Goal: Task Accomplishment & Management: Use online tool/utility

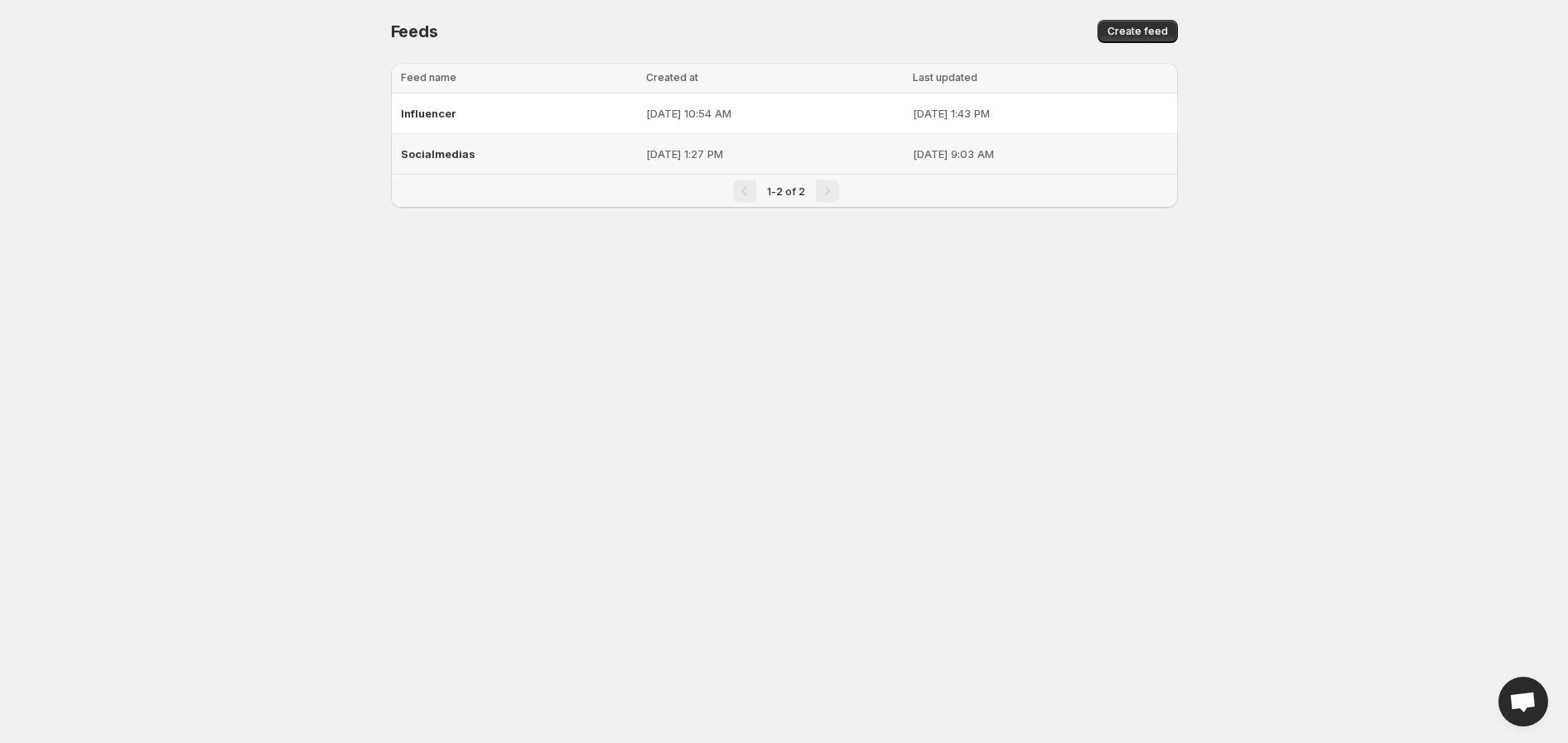
click at [460, 154] on span "Socialmedias" at bounding box center [438, 155] width 74 height 14
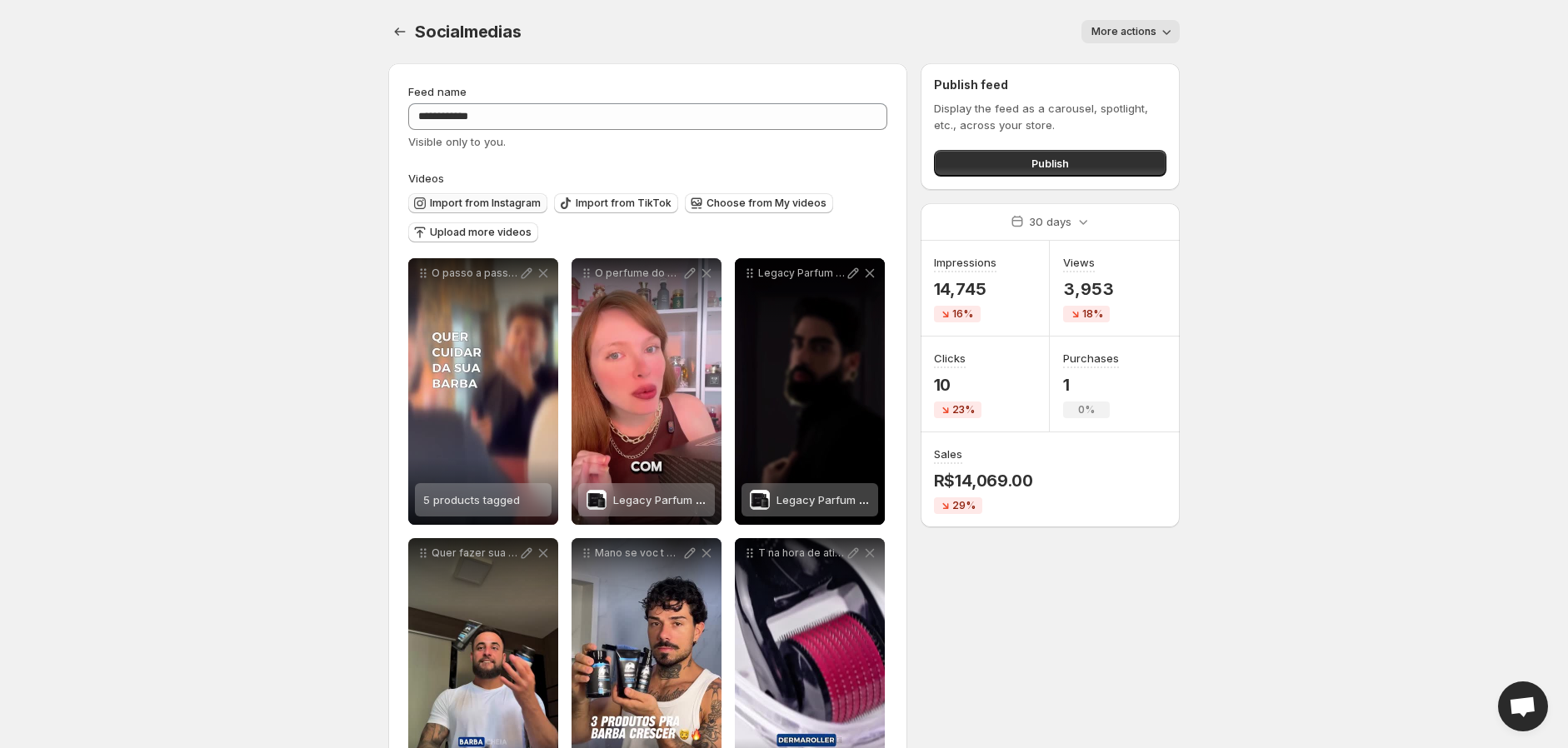
click at [472, 202] on span "Import from Instagram" at bounding box center [485, 203] width 111 height 14
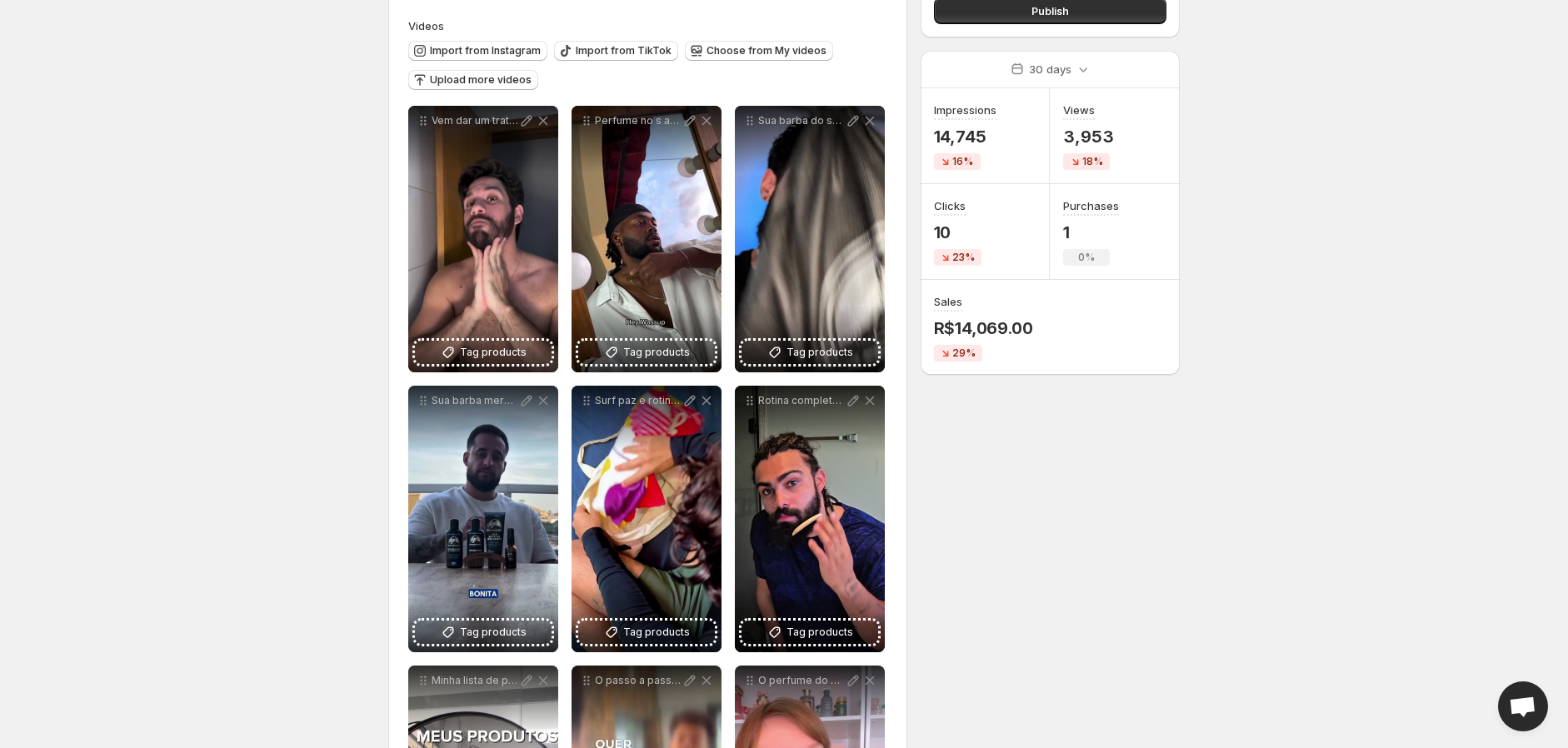
scroll to position [185, 0]
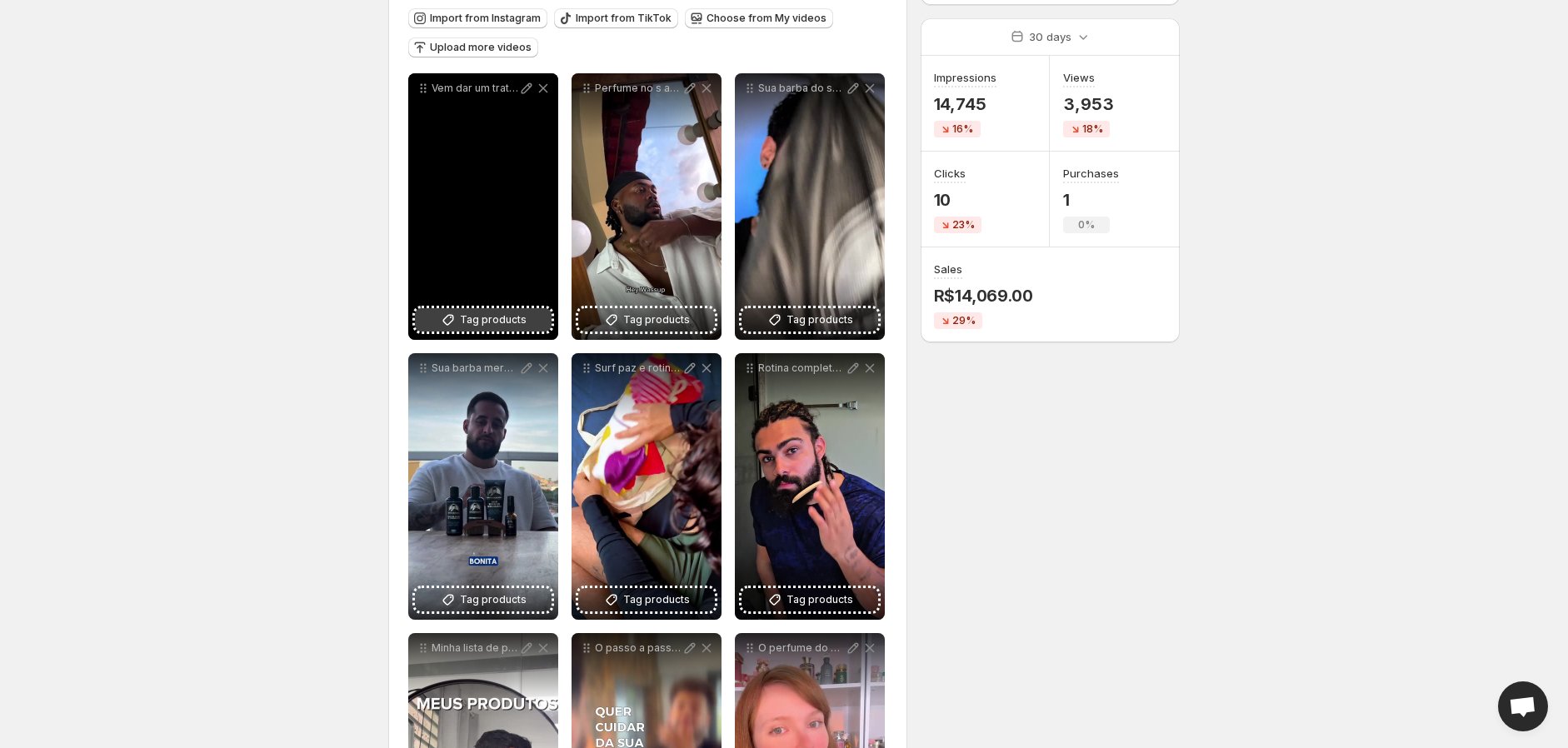
click at [526, 323] on button "Tag products" at bounding box center [483, 320] width 137 height 23
click at [488, 311] on span "2 products tagged" at bounding box center [470, 315] width 96 height 14
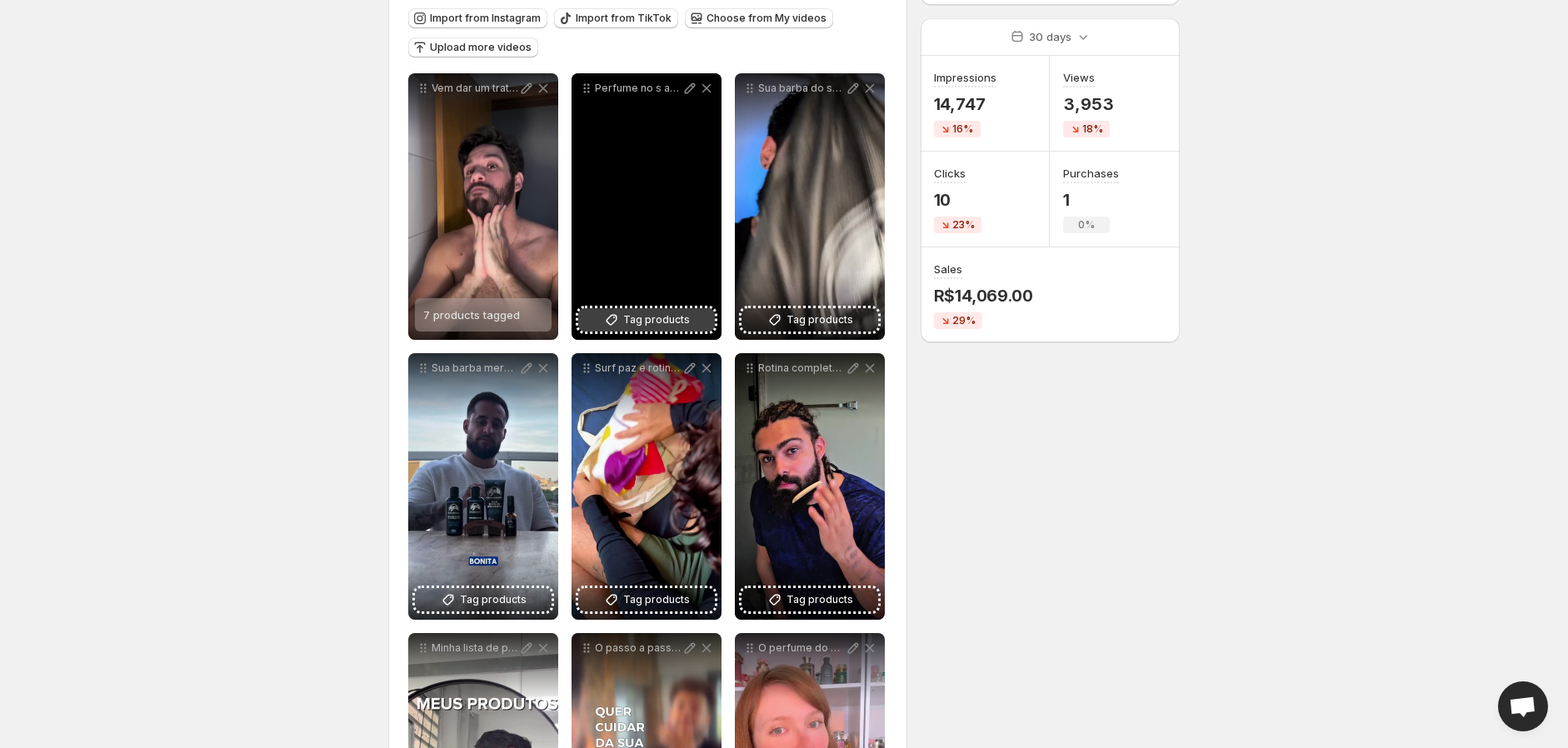
click at [671, 324] on span "Tag products" at bounding box center [656, 319] width 67 height 17
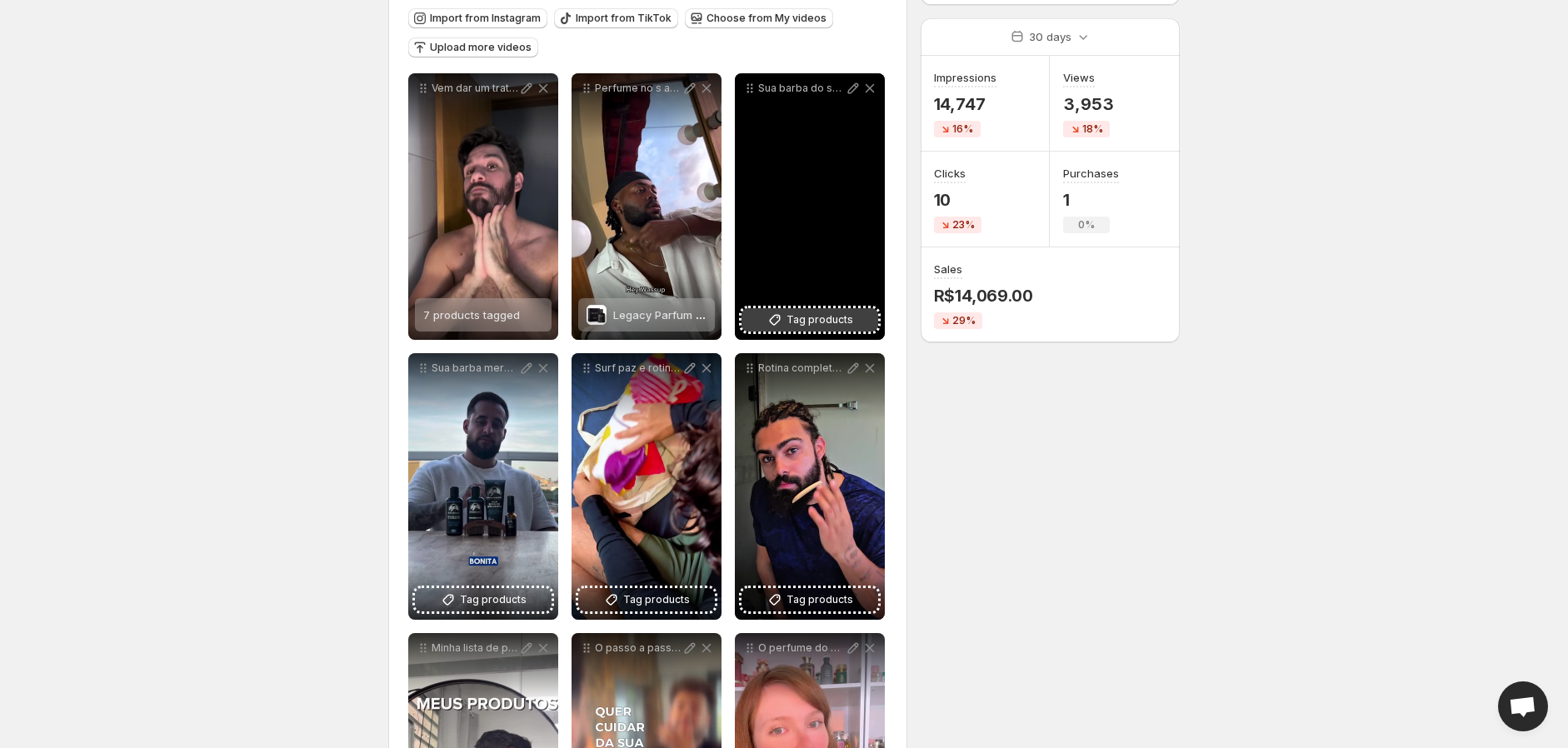
click at [817, 312] on span "Tag products" at bounding box center [819, 319] width 67 height 17
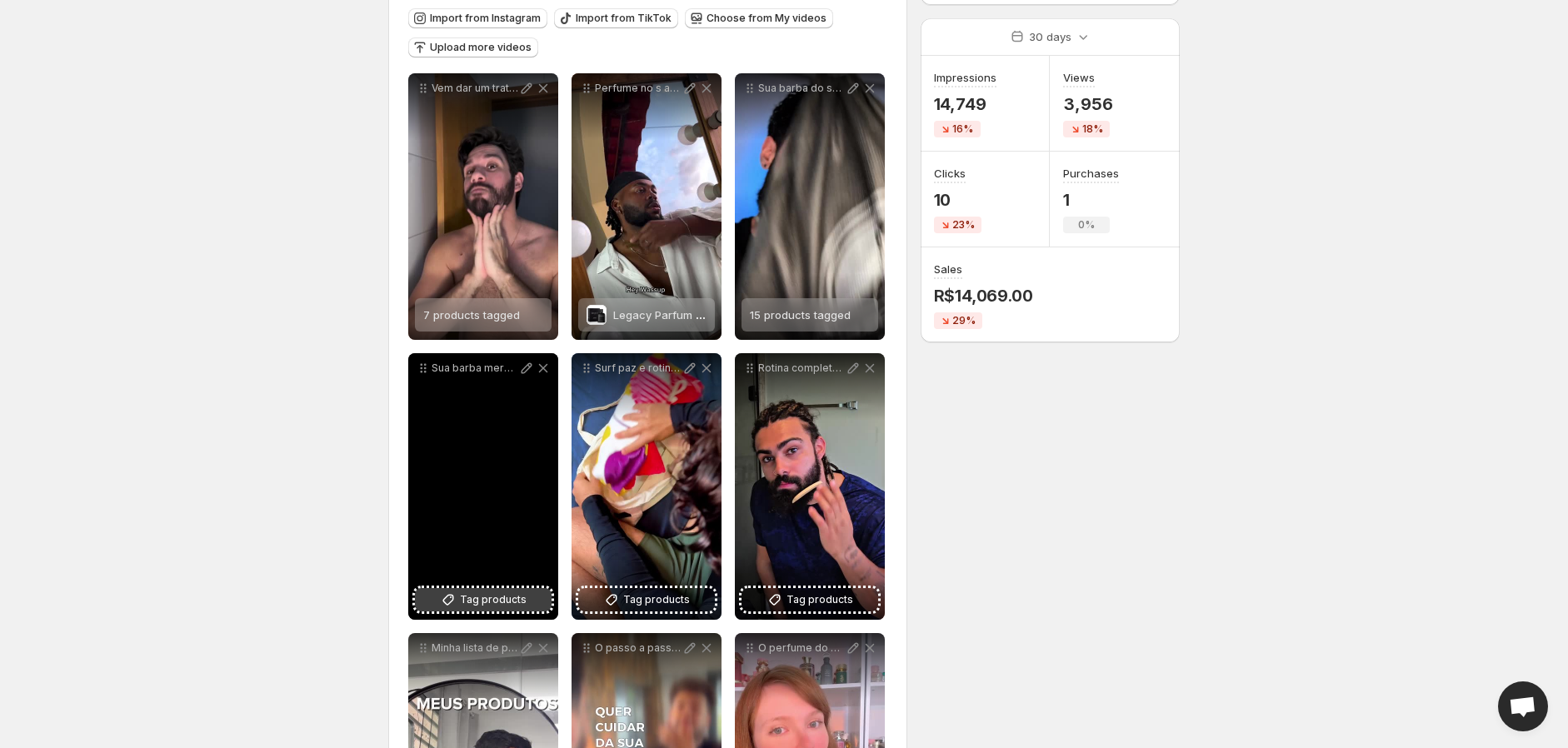
click at [512, 599] on span "Tag products" at bounding box center [493, 599] width 67 height 17
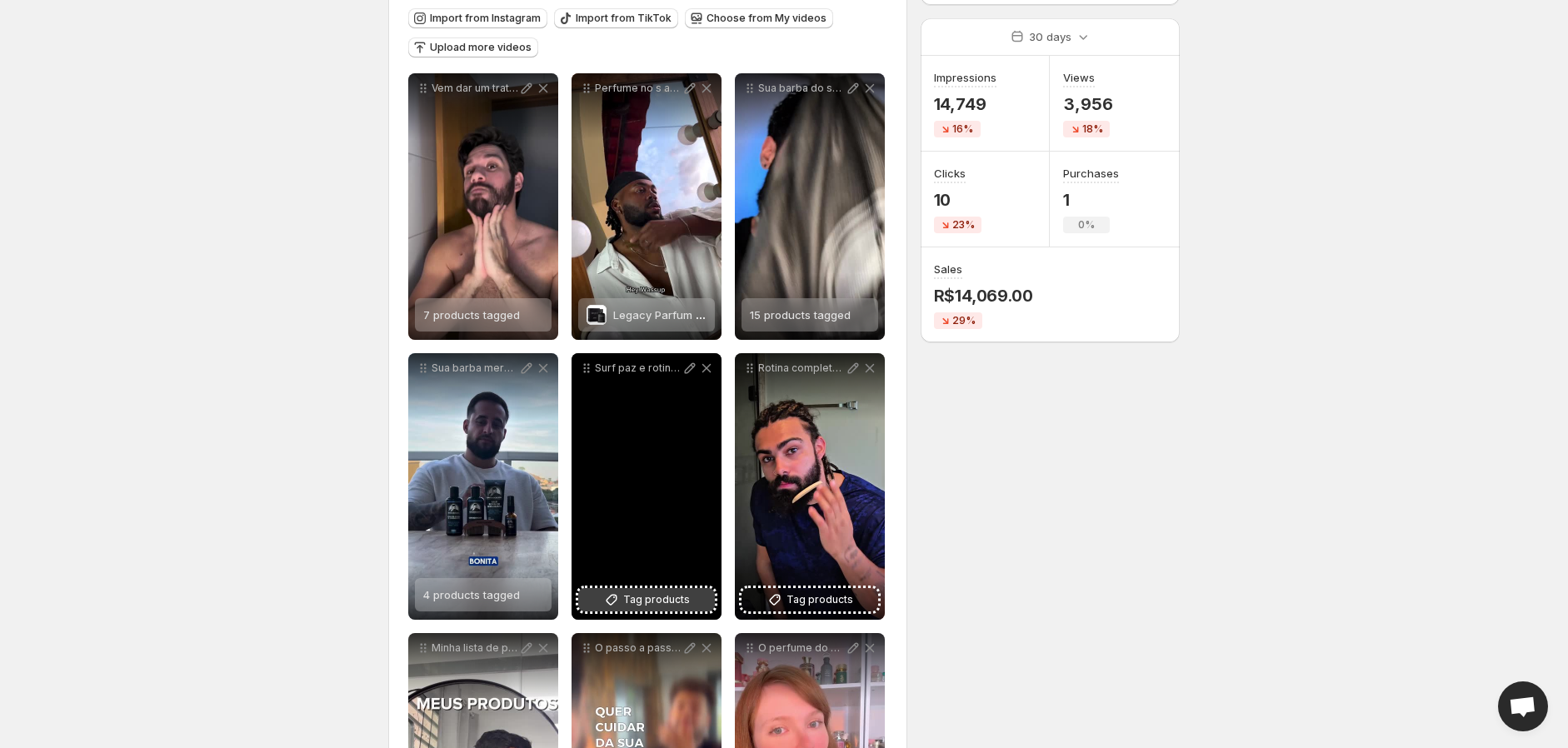
click at [663, 596] on span "Tag products" at bounding box center [656, 599] width 67 height 17
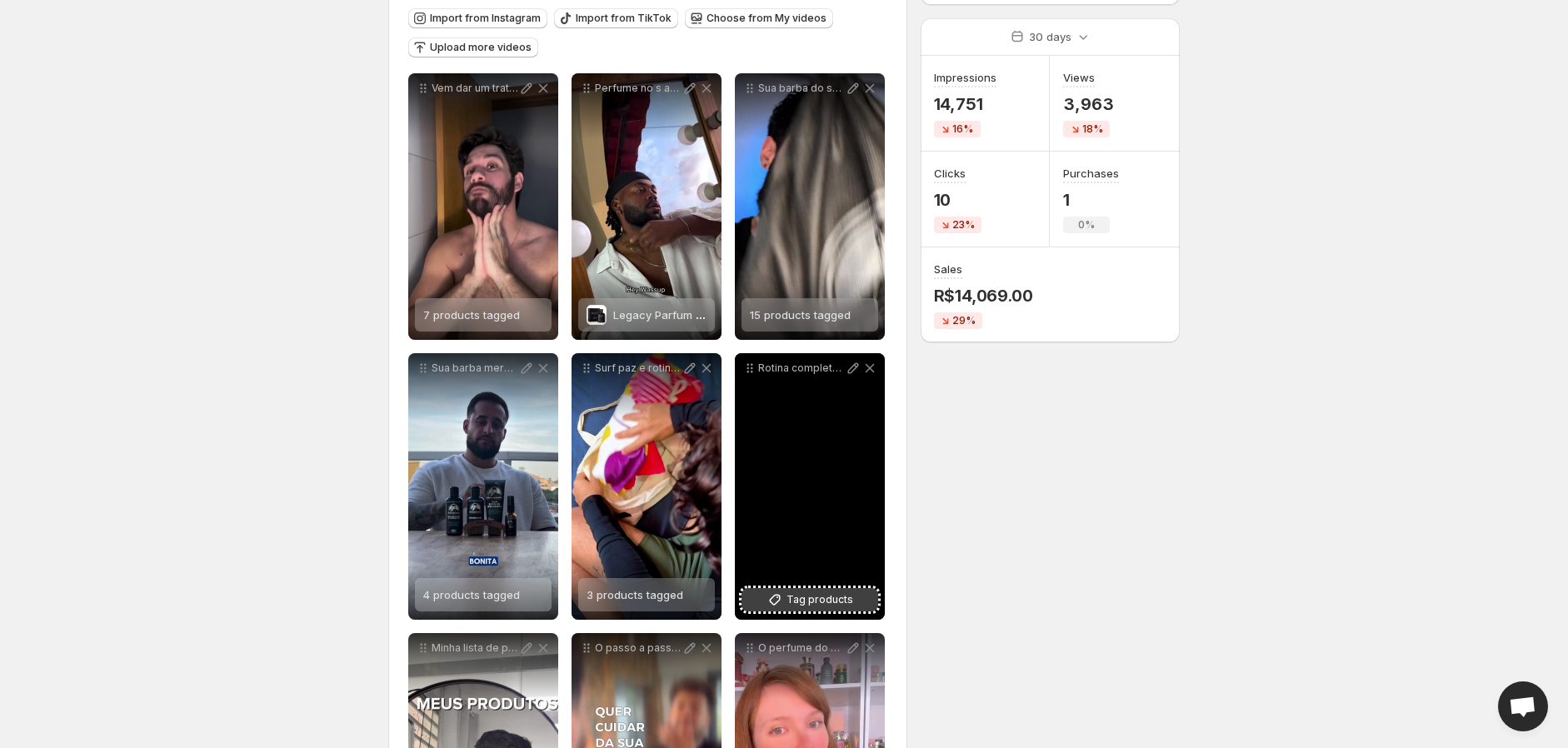
click at [853, 597] on button "Tag products" at bounding box center [810, 600] width 137 height 23
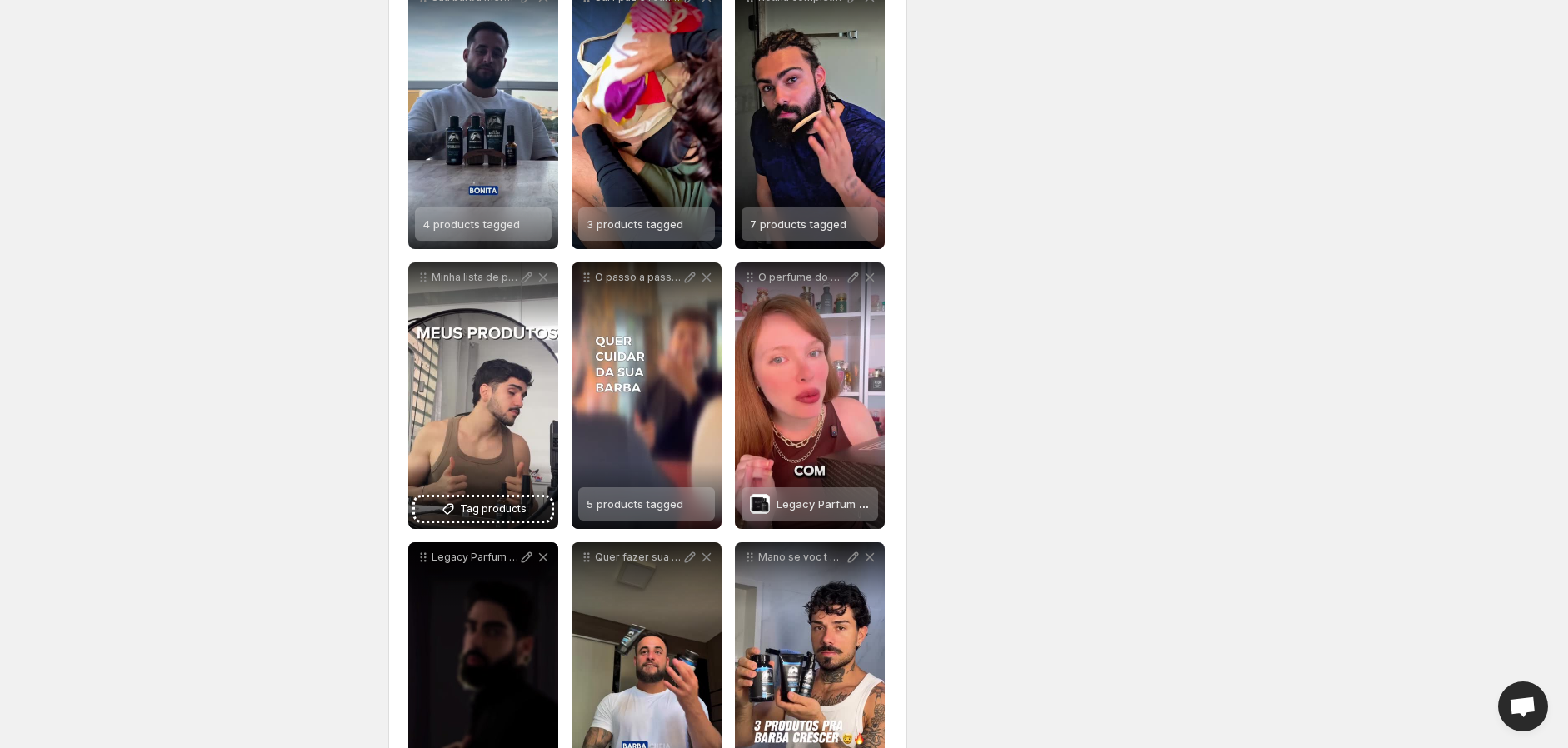
scroll to position [648, 0]
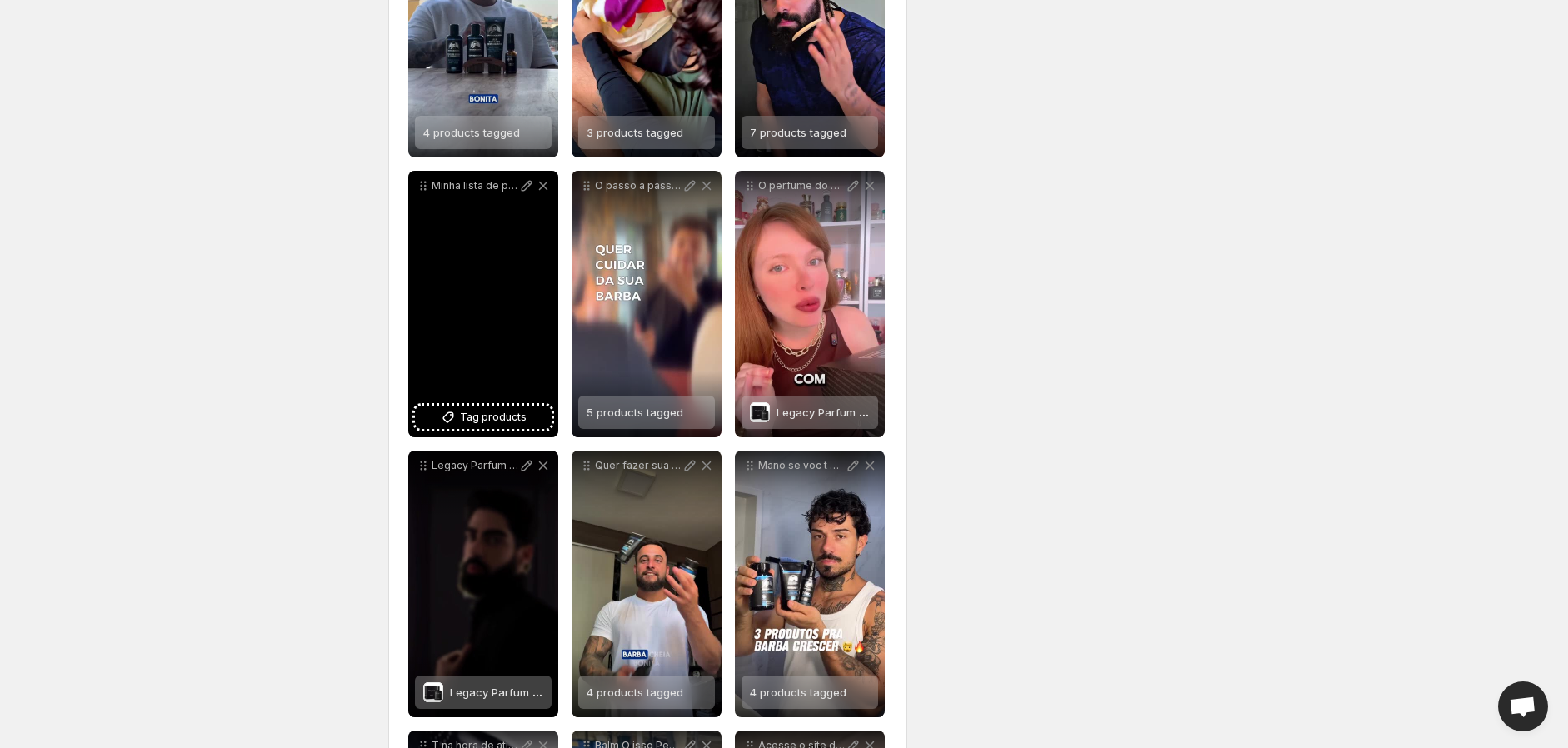
click at [489, 429] on div "Minha lista de produtos para barba com barbarobustaoficial Gostou da dica Use o…" at bounding box center [483, 304] width 150 height 267
click at [517, 410] on span "Tag products" at bounding box center [493, 417] width 67 height 17
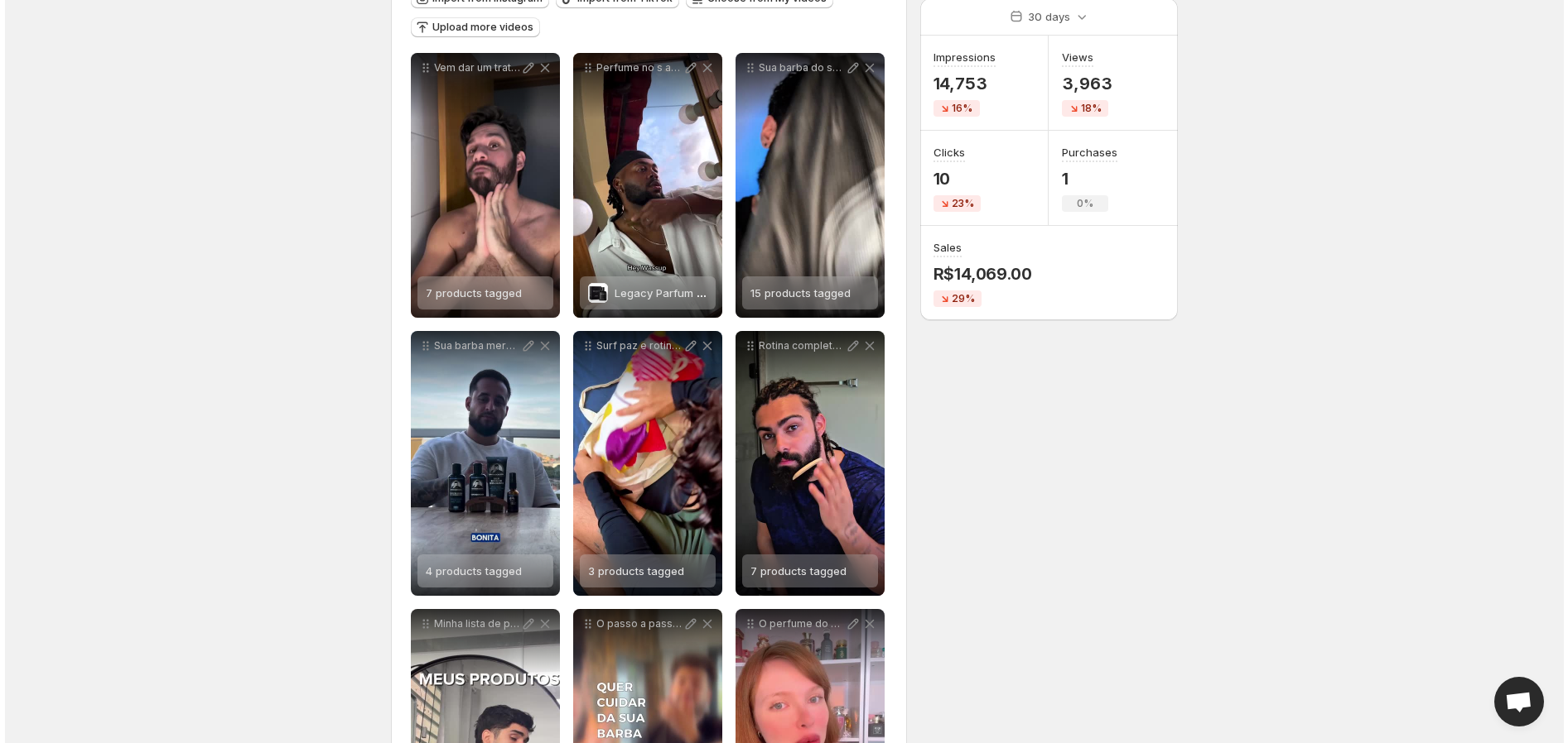
scroll to position [0, 0]
